Goal: Information Seeking & Learning: Learn about a topic

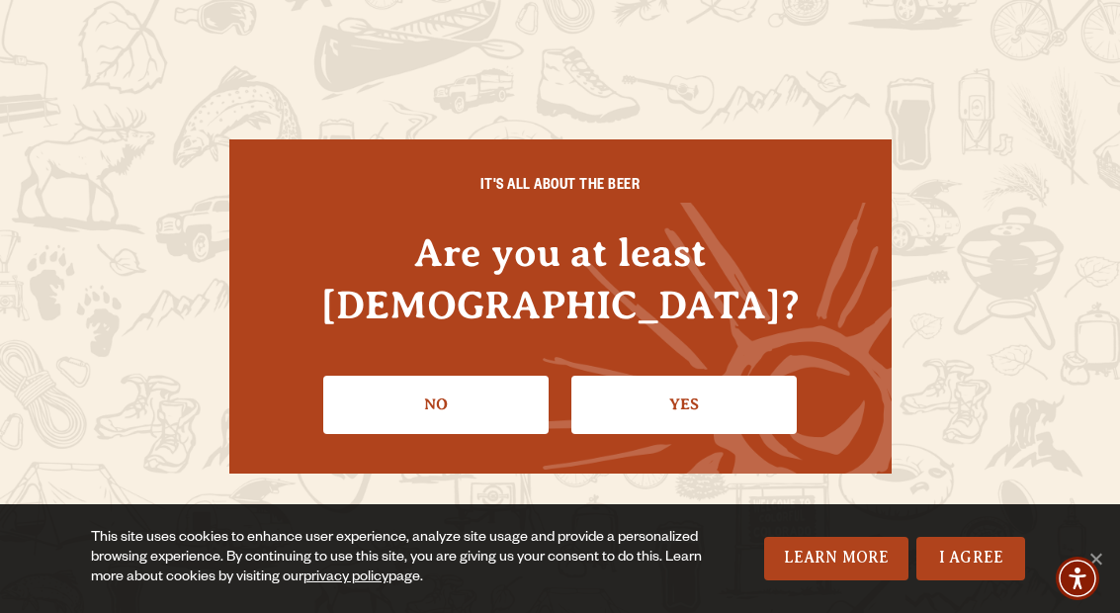
click at [727, 397] on link "Yes" at bounding box center [684, 404] width 225 height 57
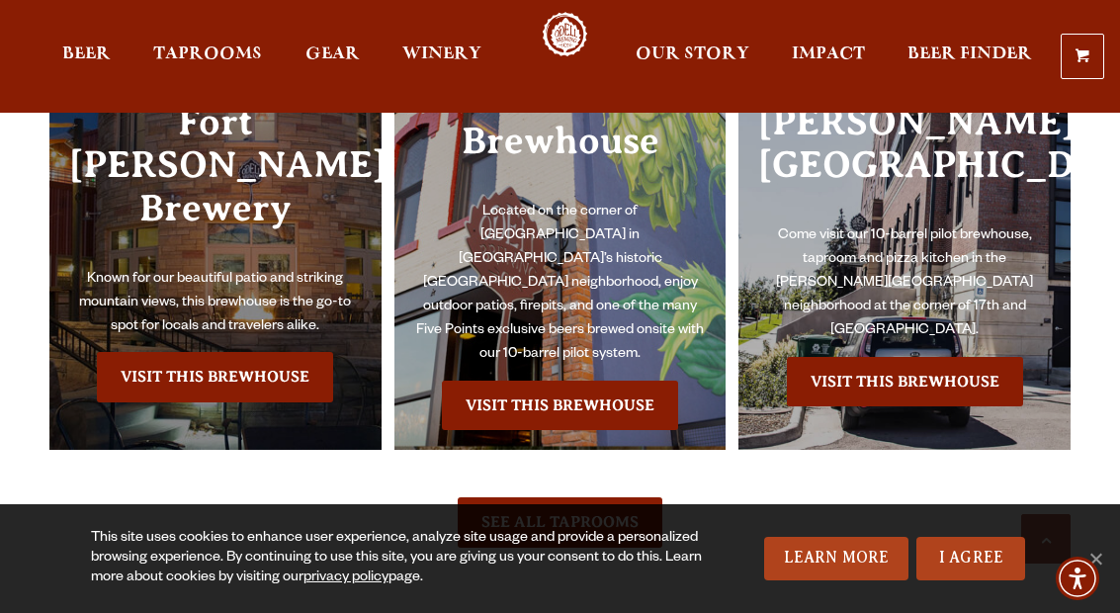
scroll to position [4013, 0]
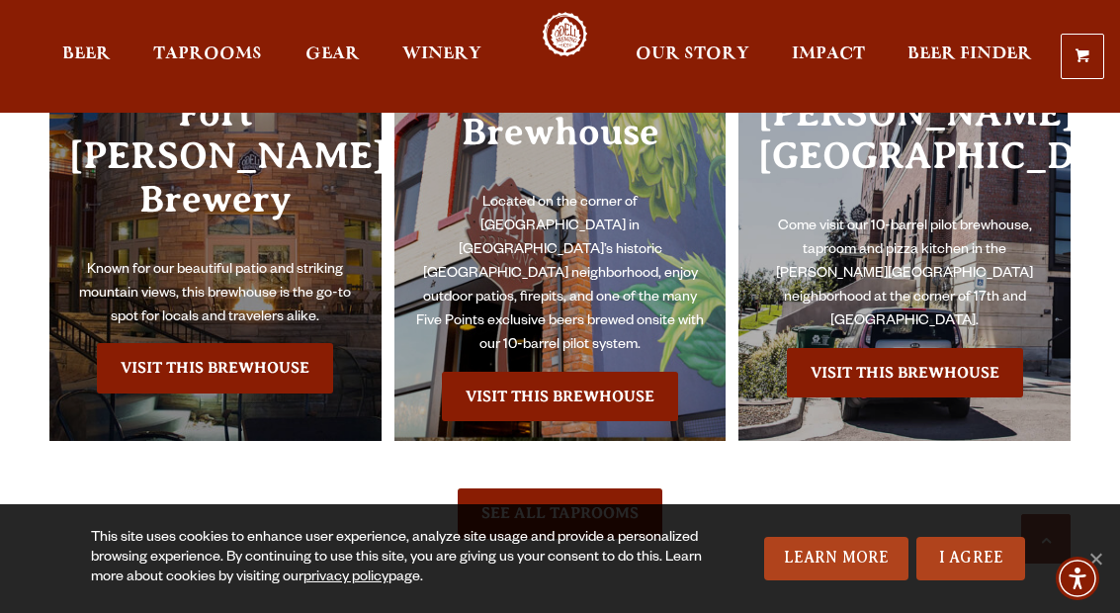
click at [156, 343] on link "Visit this Brewhouse" at bounding box center [215, 367] width 236 height 49
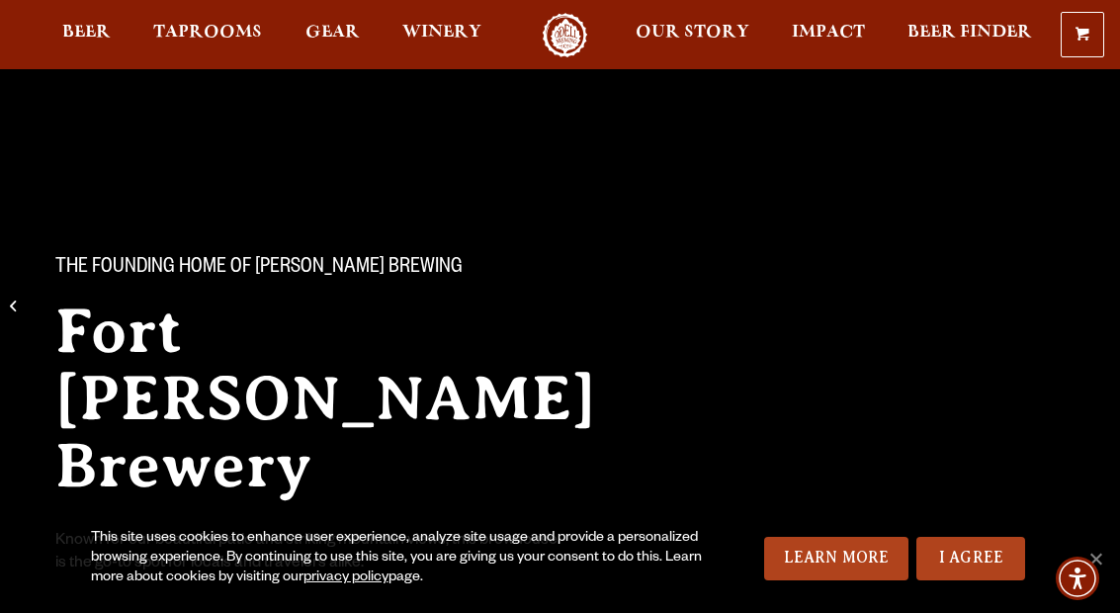
click at [852, 566] on link "Learn More" at bounding box center [836, 559] width 145 height 44
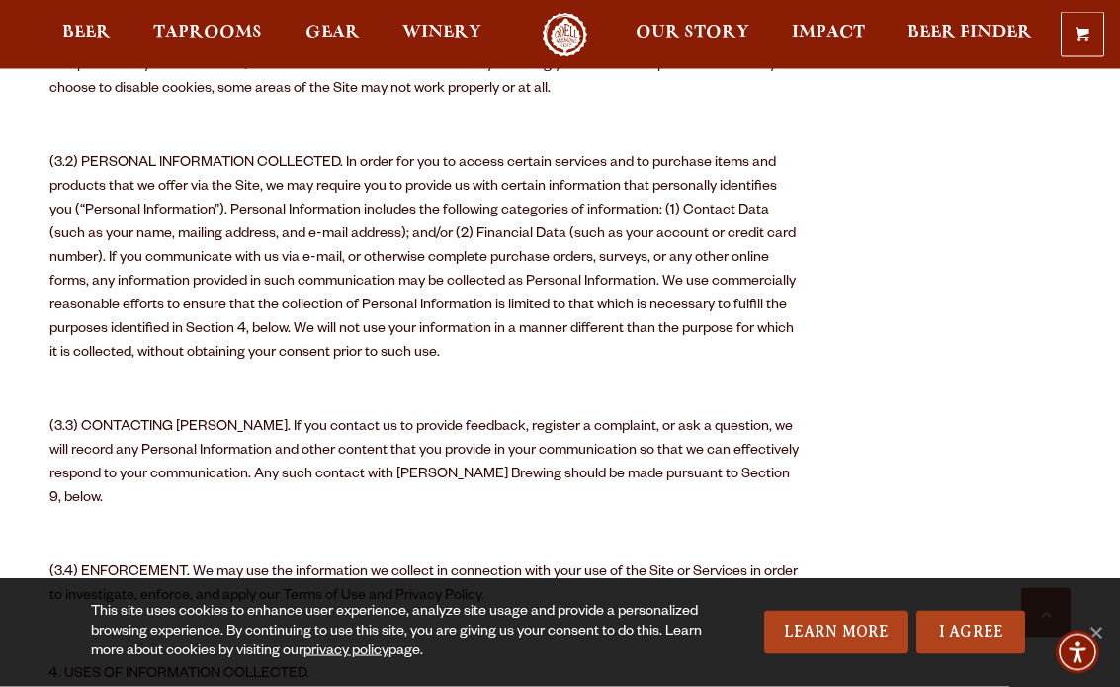
scroll to position [1593, 0]
click at [982, 642] on link "I Agree" at bounding box center [971, 633] width 109 height 44
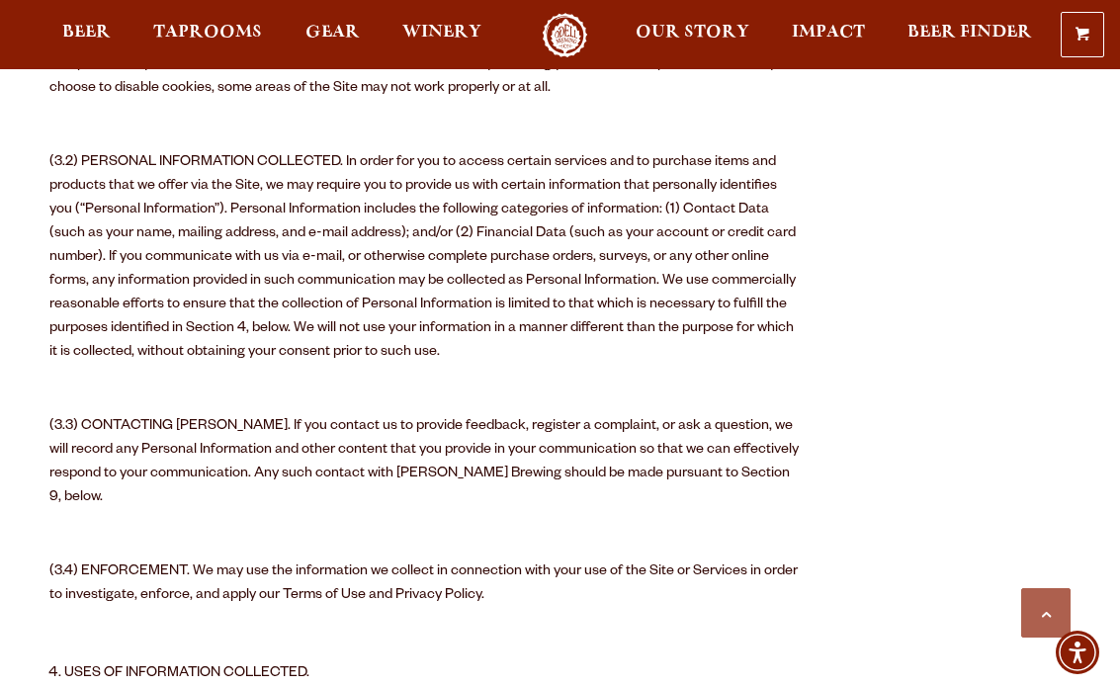
click at [581, 49] on link "Odell Home" at bounding box center [565, 35] width 74 height 45
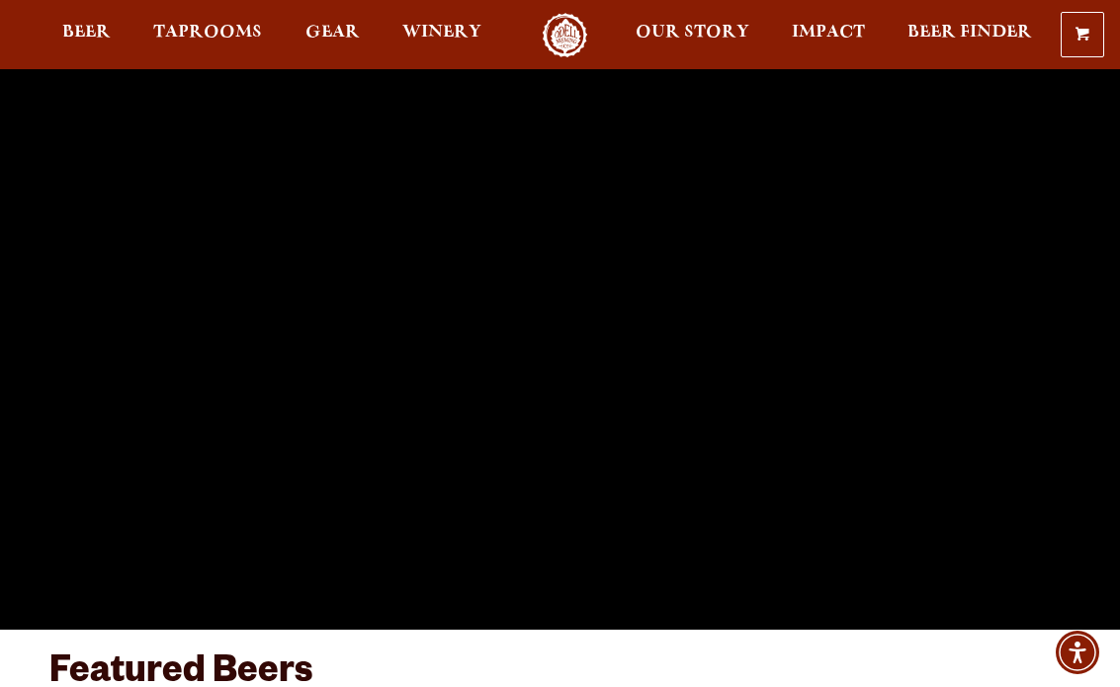
click at [195, 38] on span "Taprooms" at bounding box center [207, 33] width 109 height 16
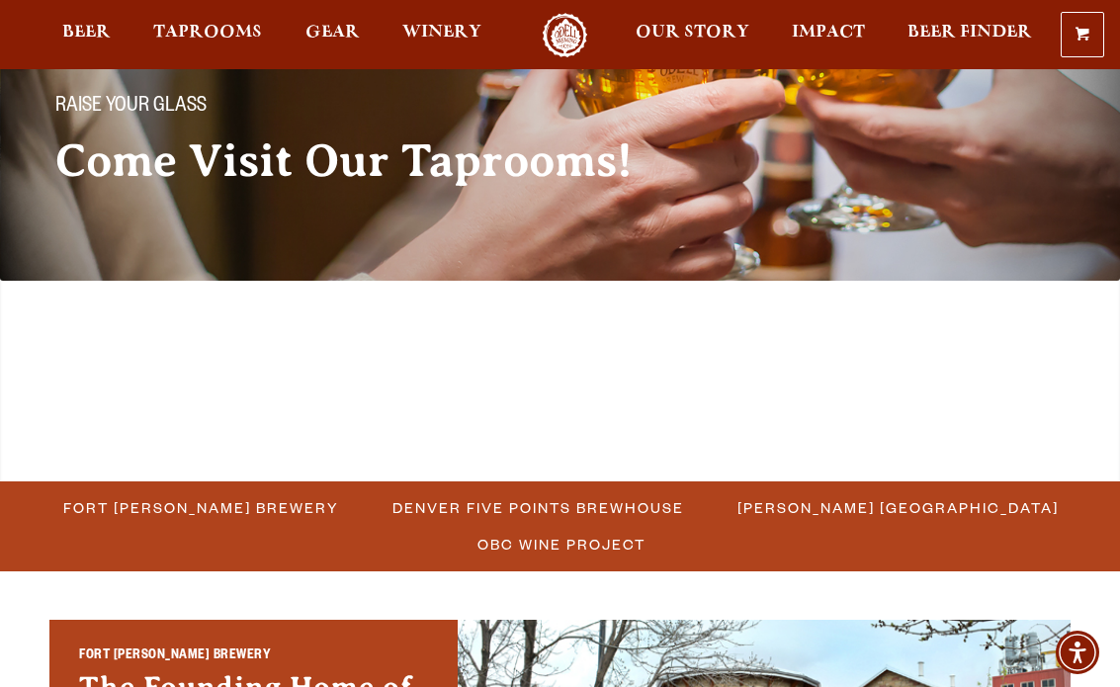
scroll to position [149, 0]
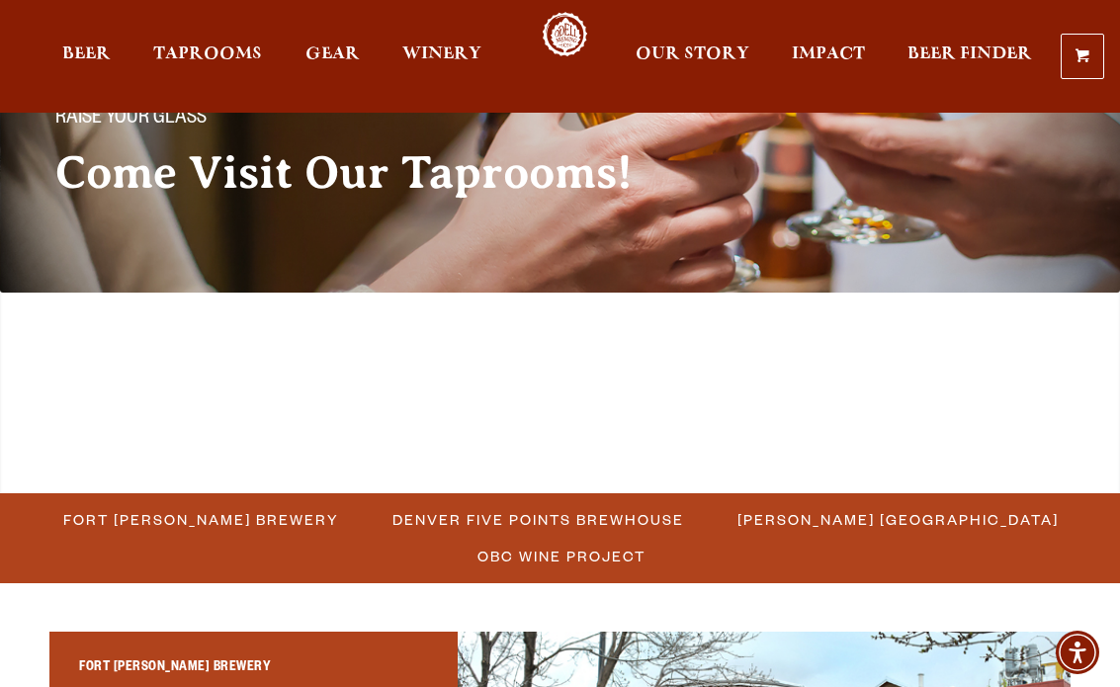
click at [165, 505] on span "Fort [PERSON_NAME] Brewery" at bounding box center [201, 519] width 276 height 29
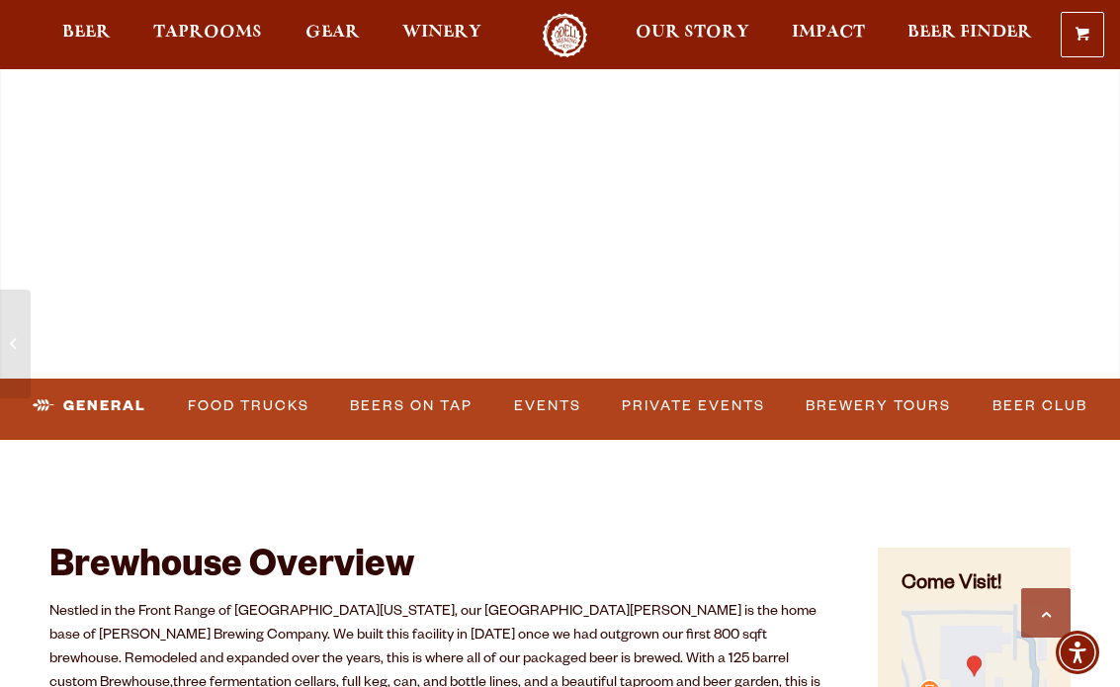
scroll to position [759, 0]
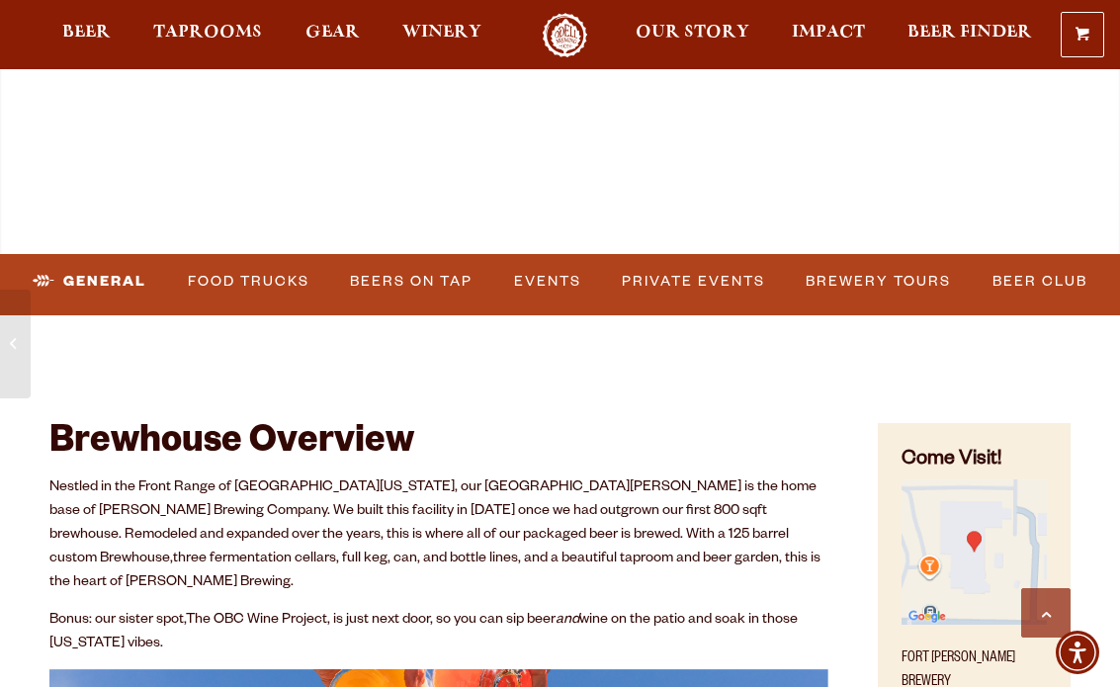
click at [247, 283] on link "Food Trucks" at bounding box center [248, 281] width 137 height 45
click at [248, 278] on link "Food Trucks" at bounding box center [231, 281] width 173 height 45
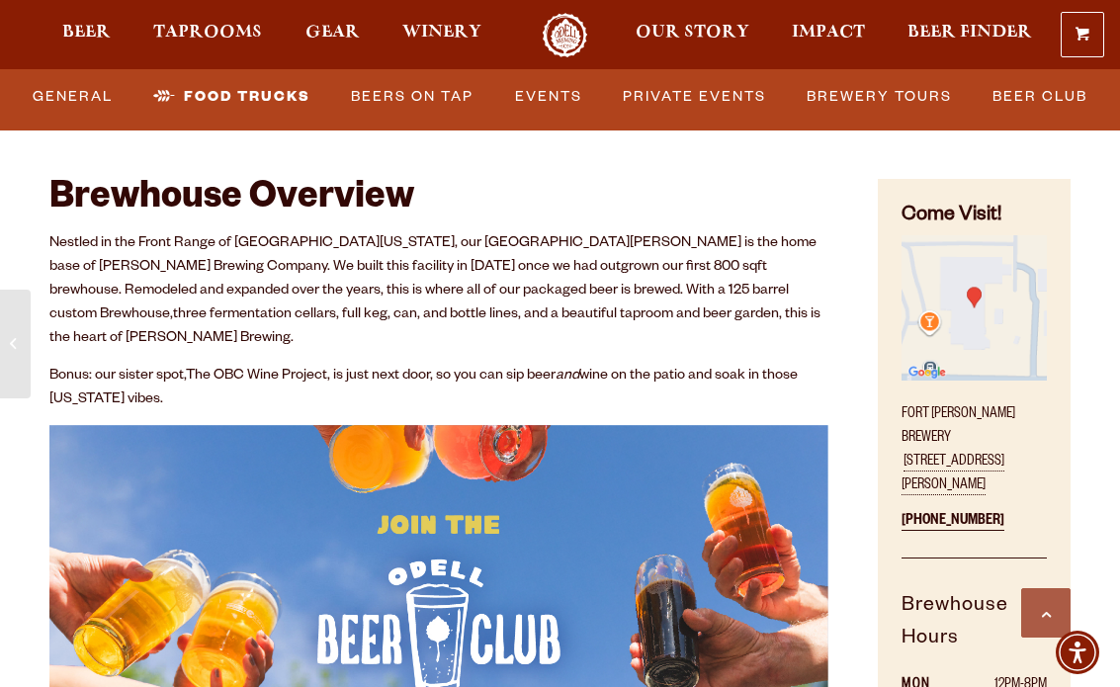
scroll to position [990, 0]
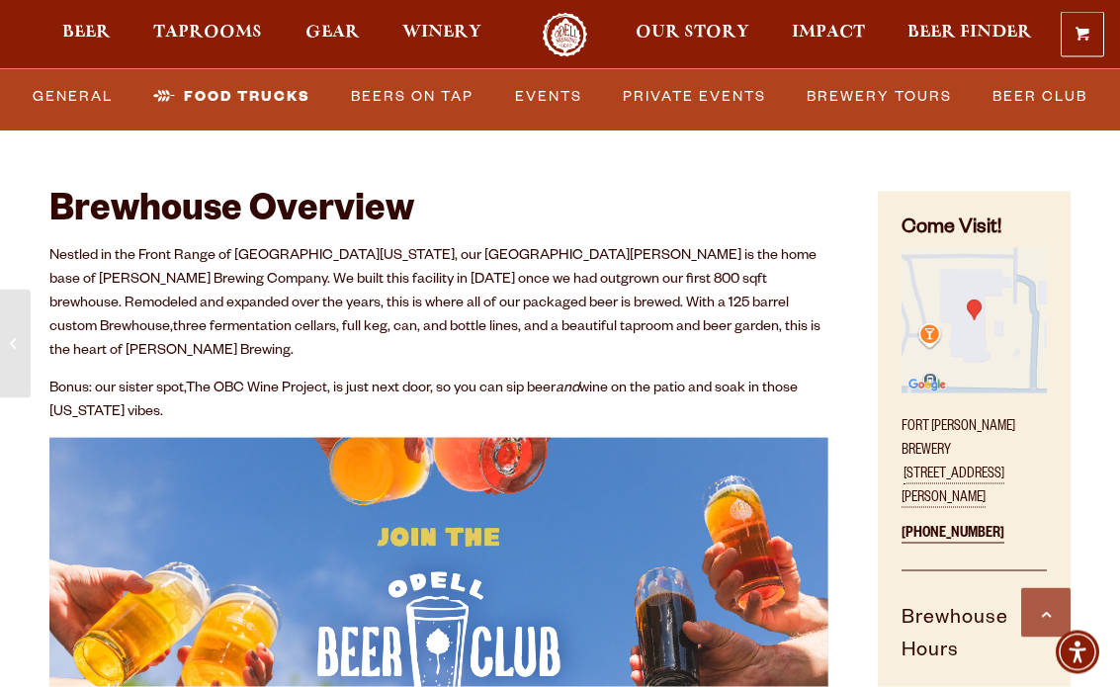
click at [216, 95] on link "Food Trucks" at bounding box center [231, 96] width 173 height 45
click at [289, 96] on link "Food Trucks" at bounding box center [231, 96] width 173 height 45
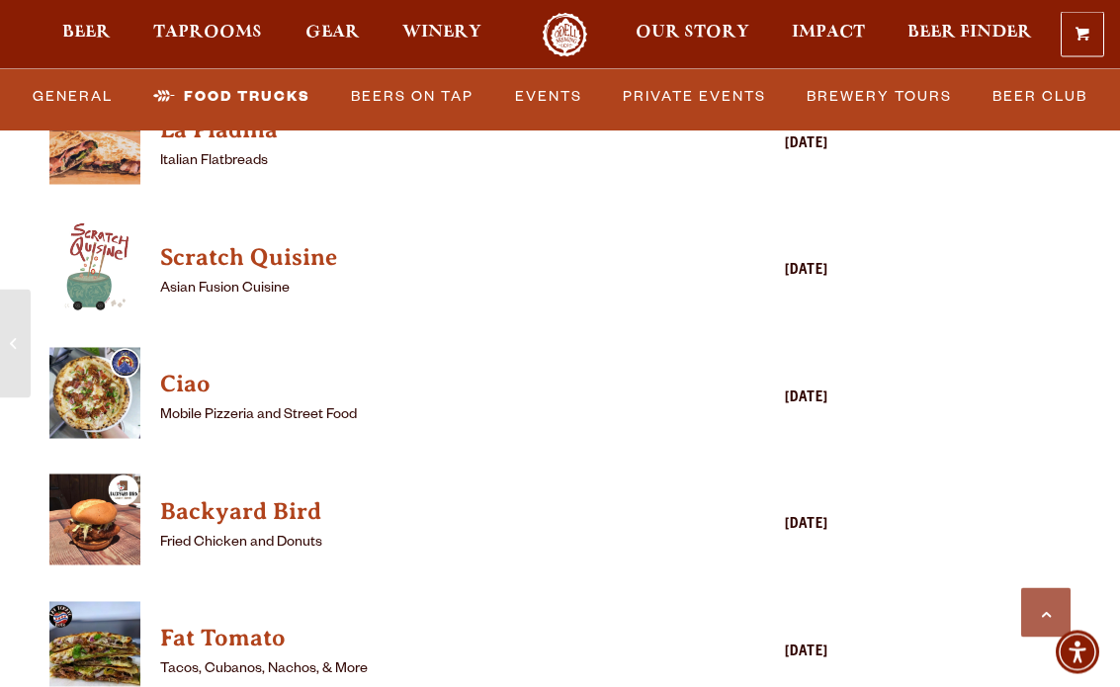
scroll to position [5189, 0]
click at [107, 474] on img "View Backyard Bird details (opens in a new window)" at bounding box center [94, 519] width 91 height 91
